Goal: Task Accomplishment & Management: Manage account settings

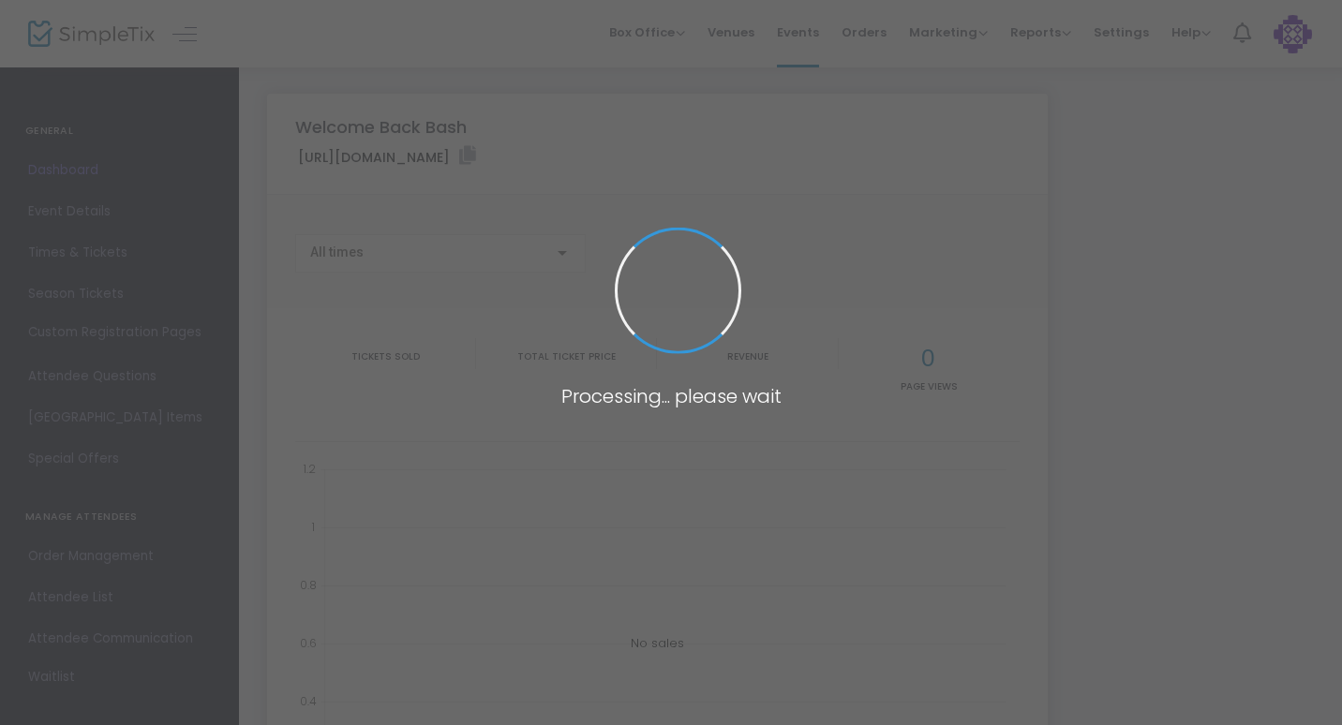
type input "[URL][DOMAIN_NAME]"
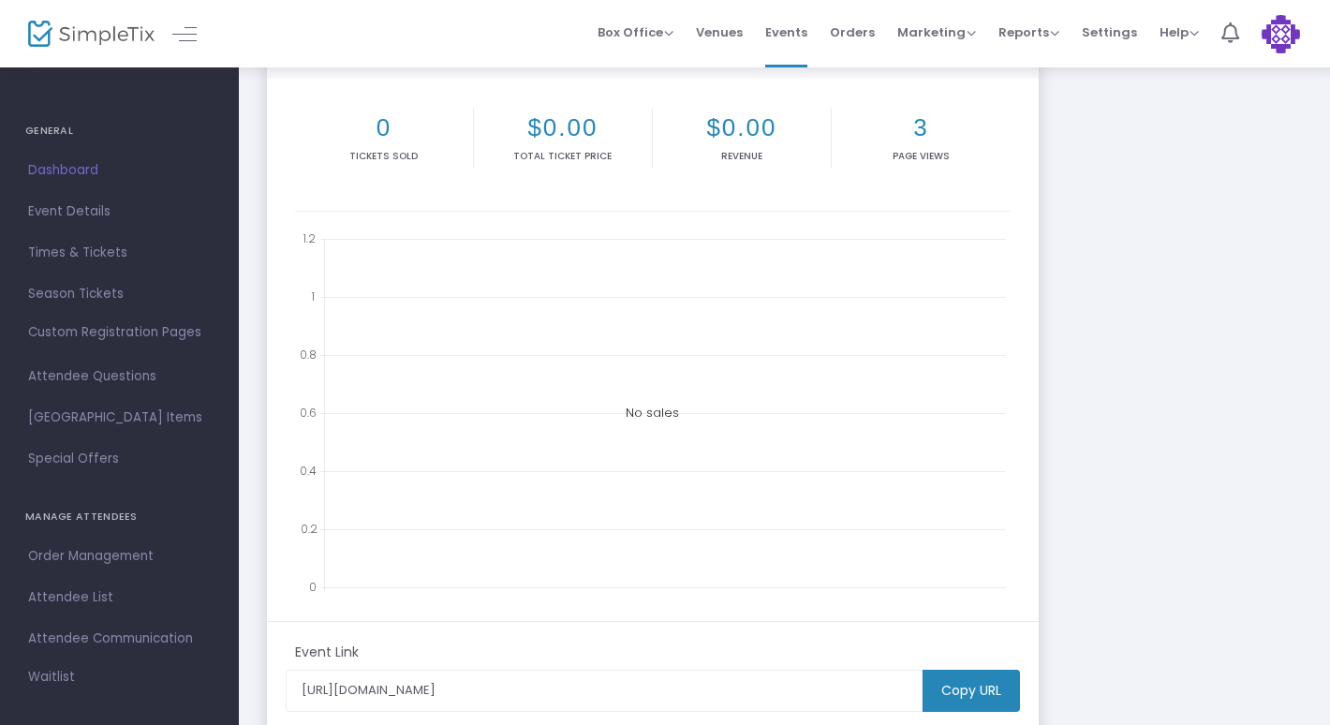
scroll to position [187, 0]
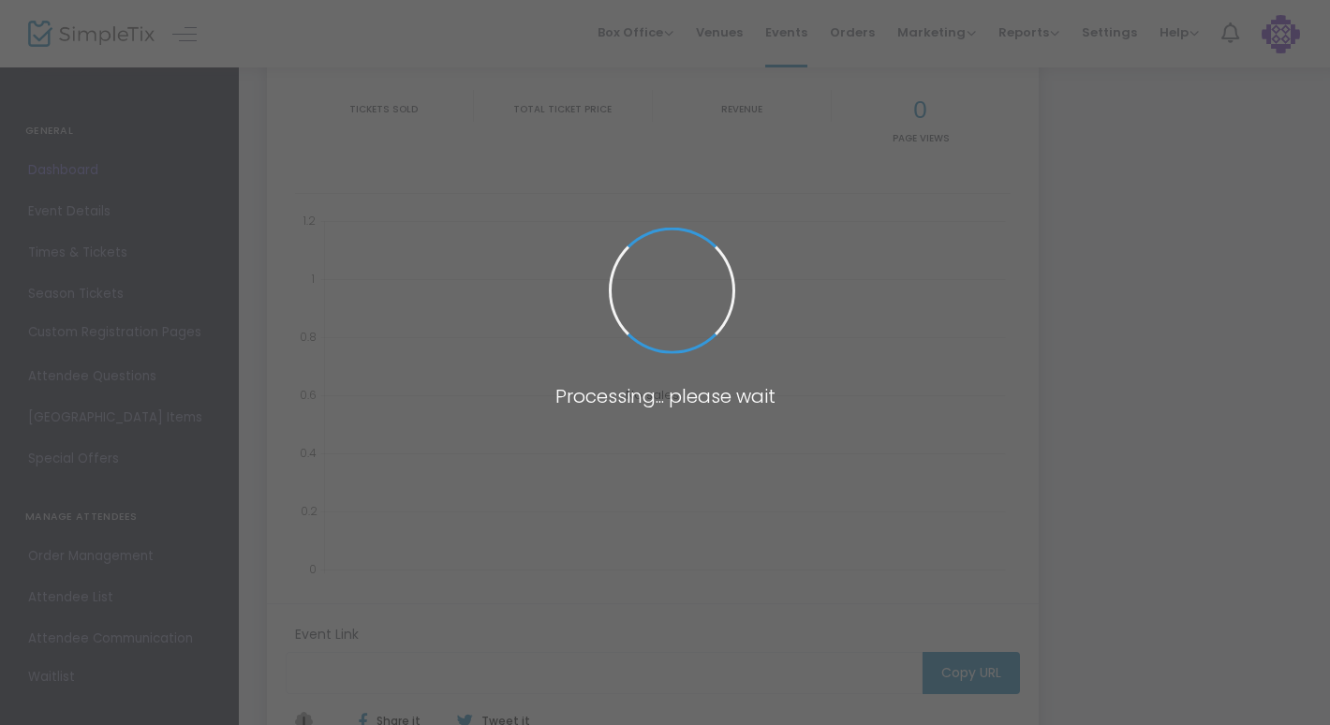
type input "[URL][DOMAIN_NAME]"
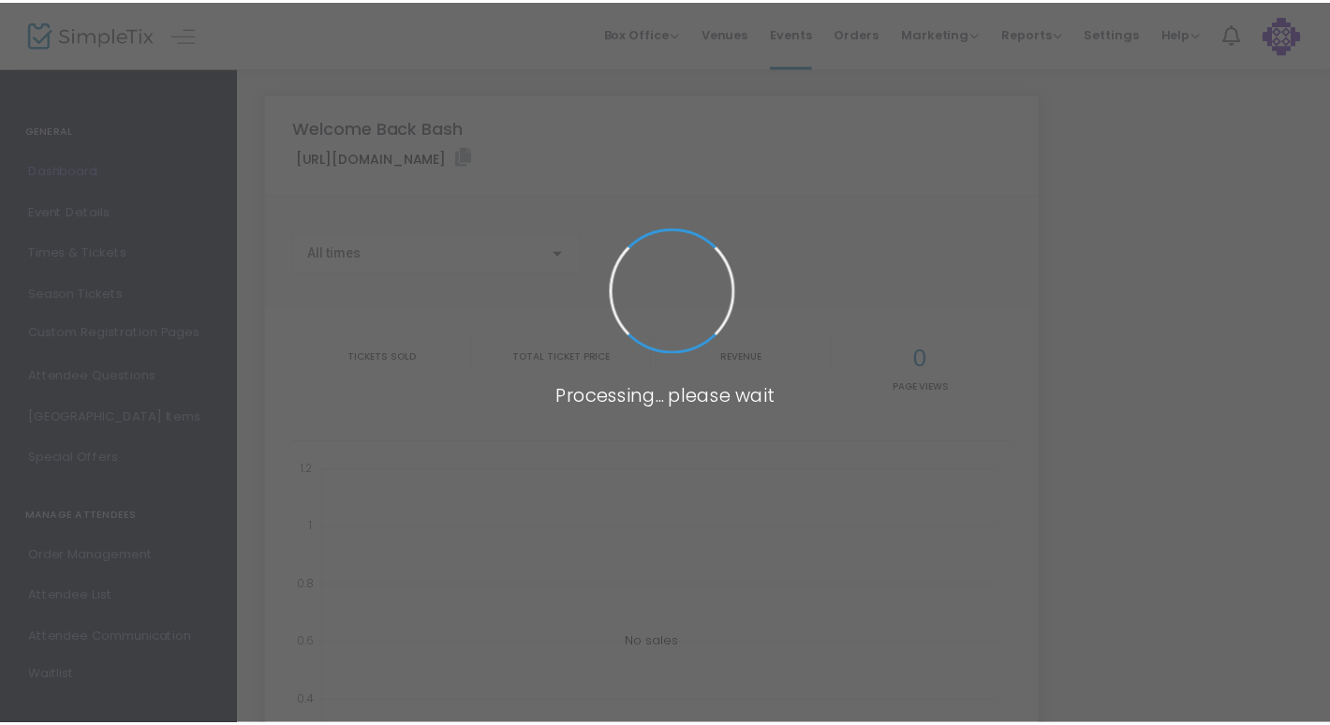
scroll to position [187, 0]
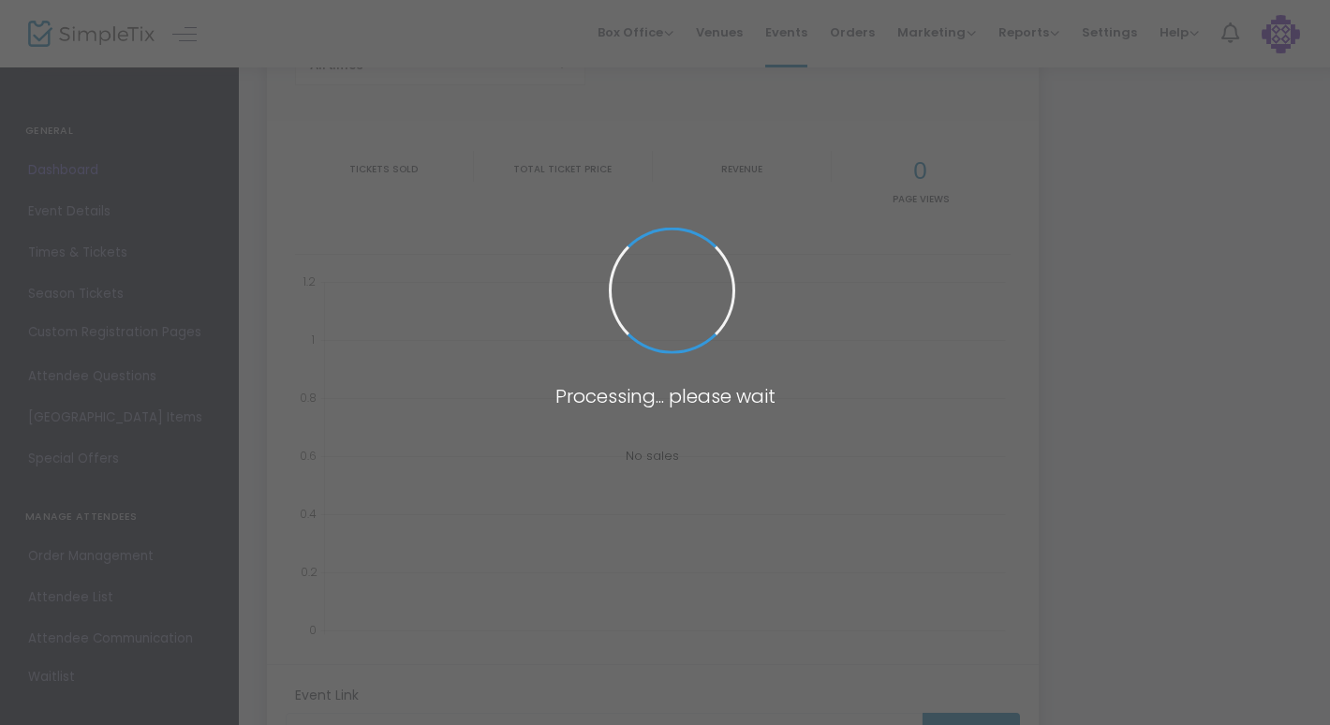
type input "[URL][DOMAIN_NAME]"
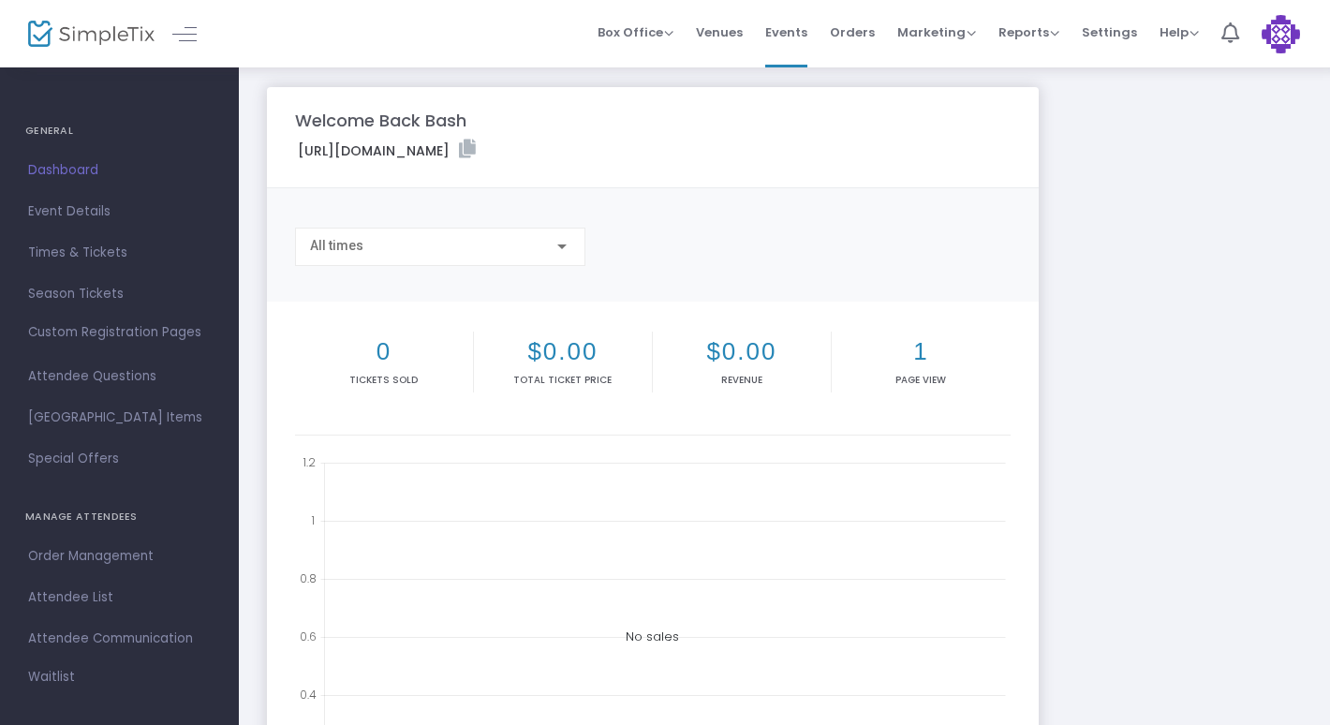
scroll to position [0, 0]
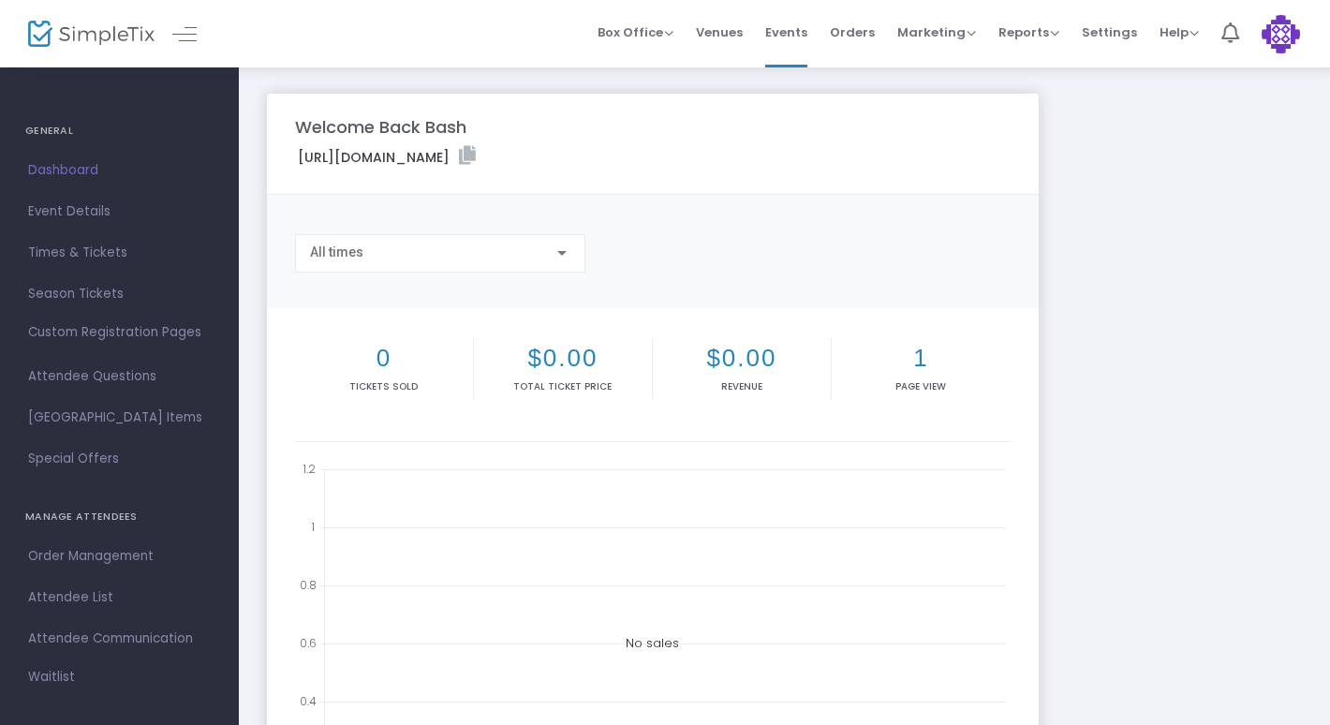
click at [1192, 291] on div "Welcome Back Bash [URL][DOMAIN_NAME] Copy All times 0 Tickets sold $0.00 Total …" at bounding box center [785, 560] width 1054 height 932
click at [476, 158] on icon at bounding box center [467, 155] width 17 height 19
